Goal: Understand process/instructions: Learn how to perform a task or action

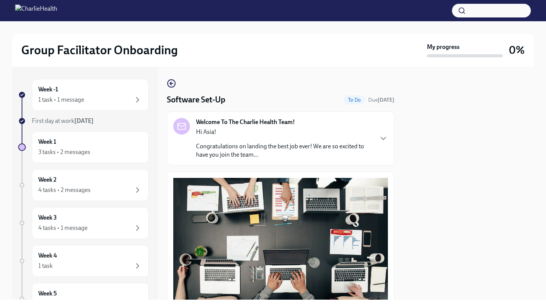
click at [214, 100] on h4 "Software Set-Up" at bounding box center [196, 99] width 58 height 11
click at [355, 102] on span "To Do" at bounding box center [354, 100] width 22 height 6
click at [213, 138] on div "Hi Asia! Congratulations on landing the best job ever! We are so excited to hav…" at bounding box center [284, 143] width 177 height 31
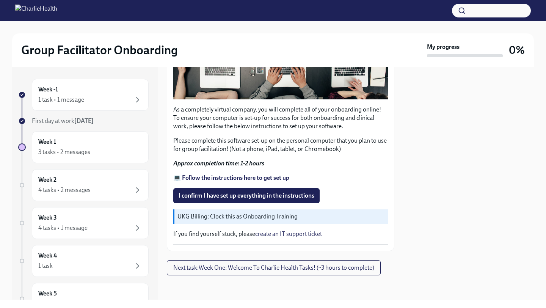
scroll to position [646, 0]
click at [207, 178] on strong "💻 Follow the instructions here to get set up" at bounding box center [231, 177] width 116 height 7
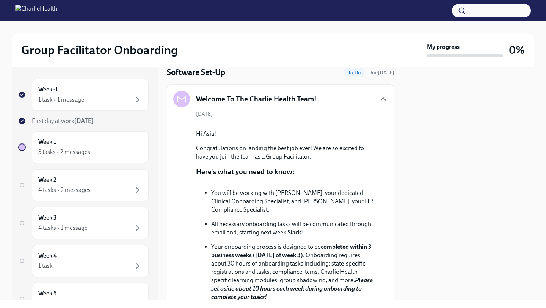
scroll to position [0, 0]
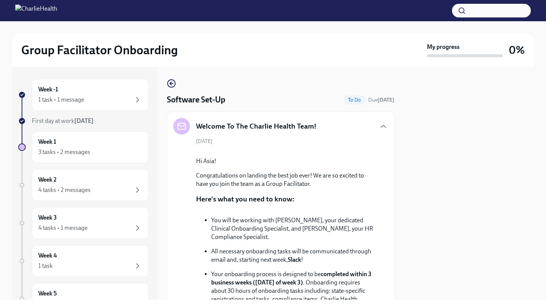
click at [184, 99] on h4 "Software Set-Up" at bounding box center [196, 99] width 58 height 11
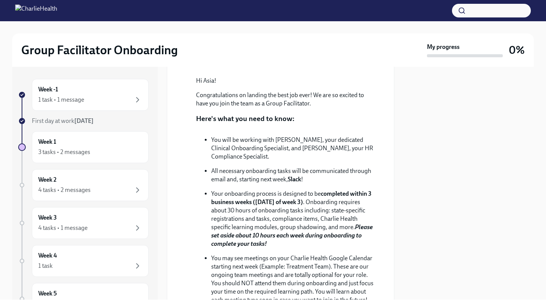
scroll to position [82, 0]
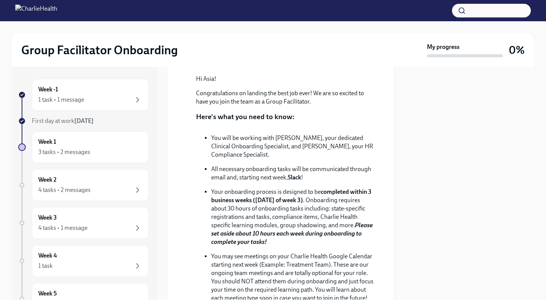
click at [250, 159] on p "You will be working with [PERSON_NAME], your dedicated Clinical Onboarding Spec…" at bounding box center [293, 146] width 164 height 25
click at [127, 91] on div "Week -1 1 task • 1 message" at bounding box center [90, 94] width 104 height 19
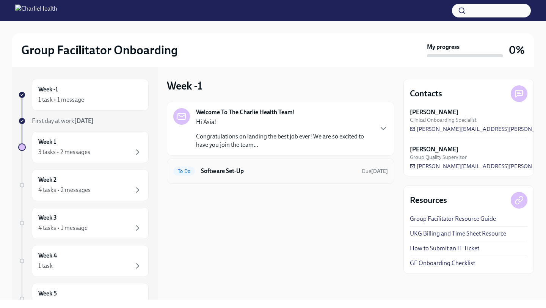
click at [252, 172] on h6 "Software Set-Up" at bounding box center [278, 171] width 155 height 8
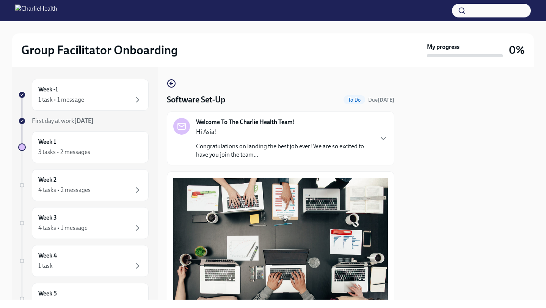
click at [358, 98] on span "To Do" at bounding box center [354, 100] width 22 height 6
click at [173, 100] on h4 "Software Set-Up" at bounding box center [196, 99] width 58 height 11
click at [171, 126] on div "Welcome To The Charlie Health Team! Hi Asia! Congratulations on landing the bes…" at bounding box center [280, 138] width 227 height 54
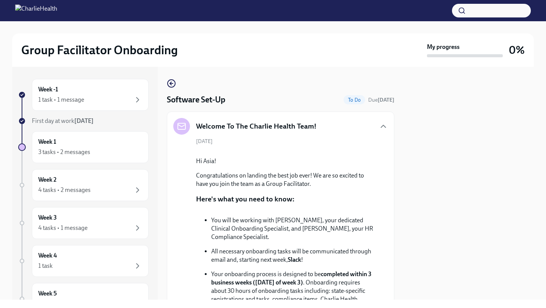
click at [178, 124] on icon at bounding box center [181, 126] width 9 height 9
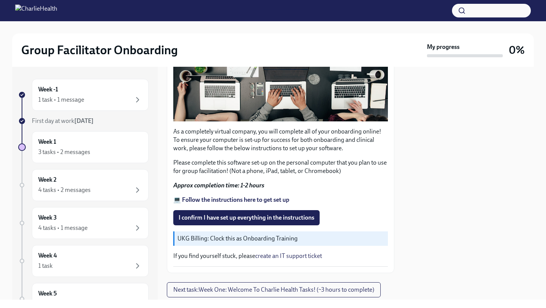
scroll to position [577, 0]
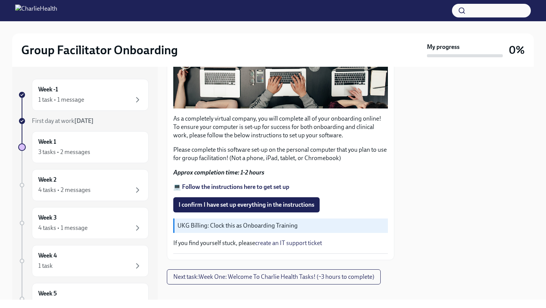
click at [216, 190] on strong "💻 Follow the instructions here to get set up" at bounding box center [231, 186] width 116 height 7
